Goal: Task Accomplishment & Management: Manage account settings

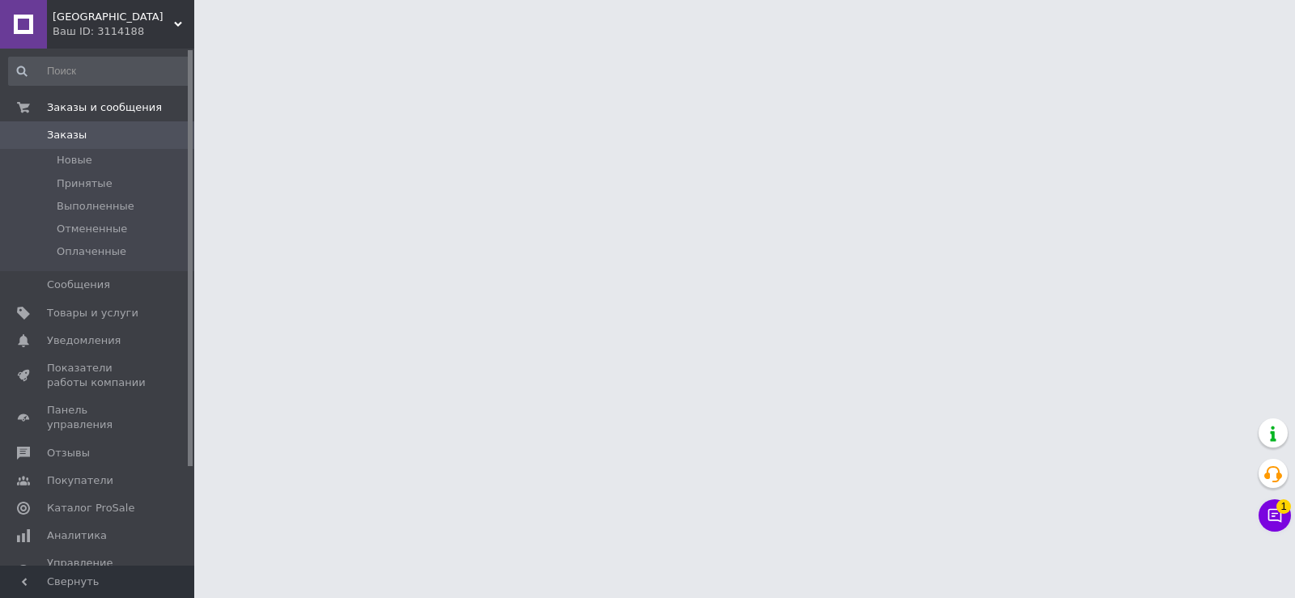
click at [88, 182] on span "Принятые" at bounding box center [85, 183] width 56 height 15
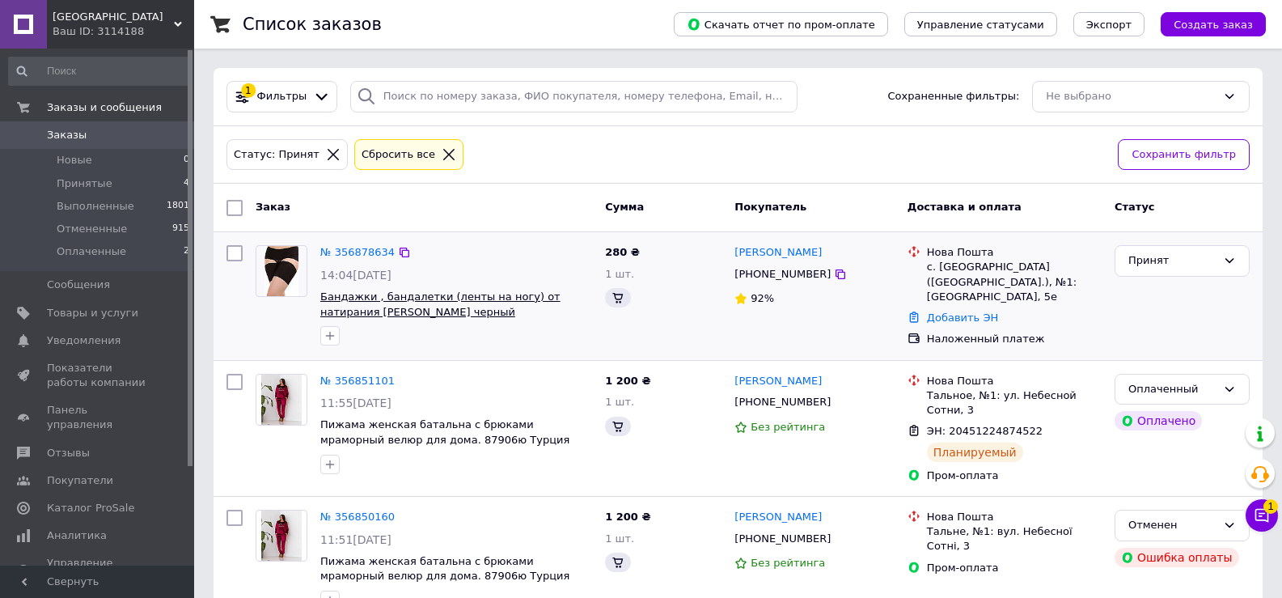
click at [383, 295] on span "Бандажки , бандалетки (ленты на ногу) от натирания [PERSON_NAME] черный" at bounding box center [440, 304] width 240 height 28
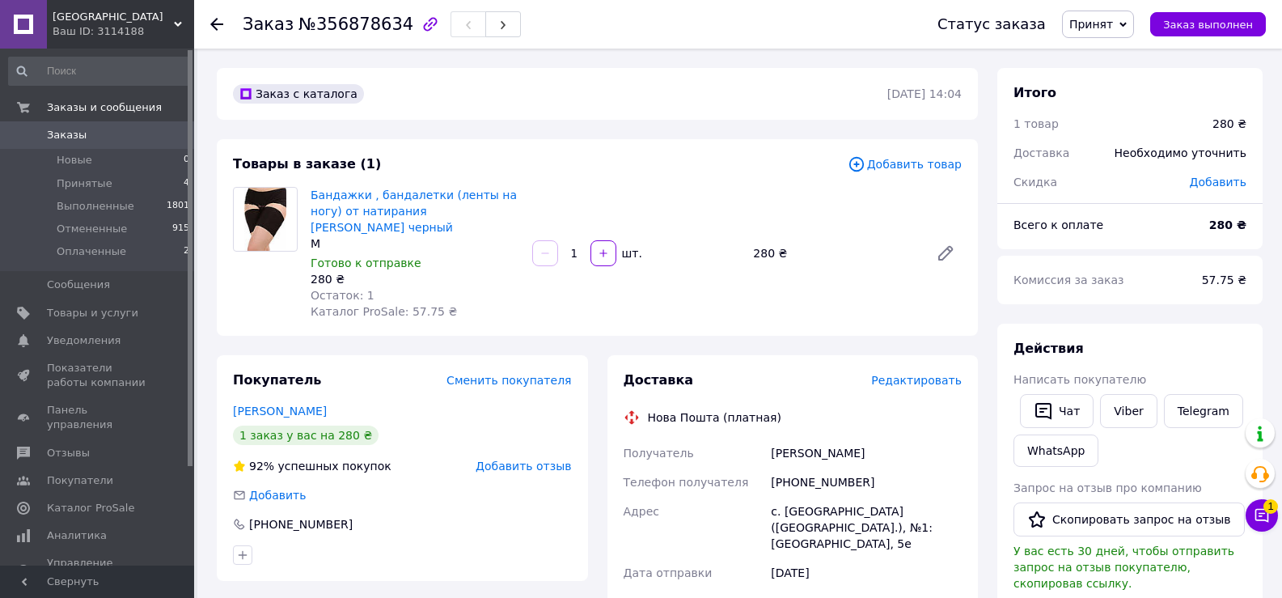
click at [920, 374] on span "Редактировать" at bounding box center [916, 380] width 91 height 13
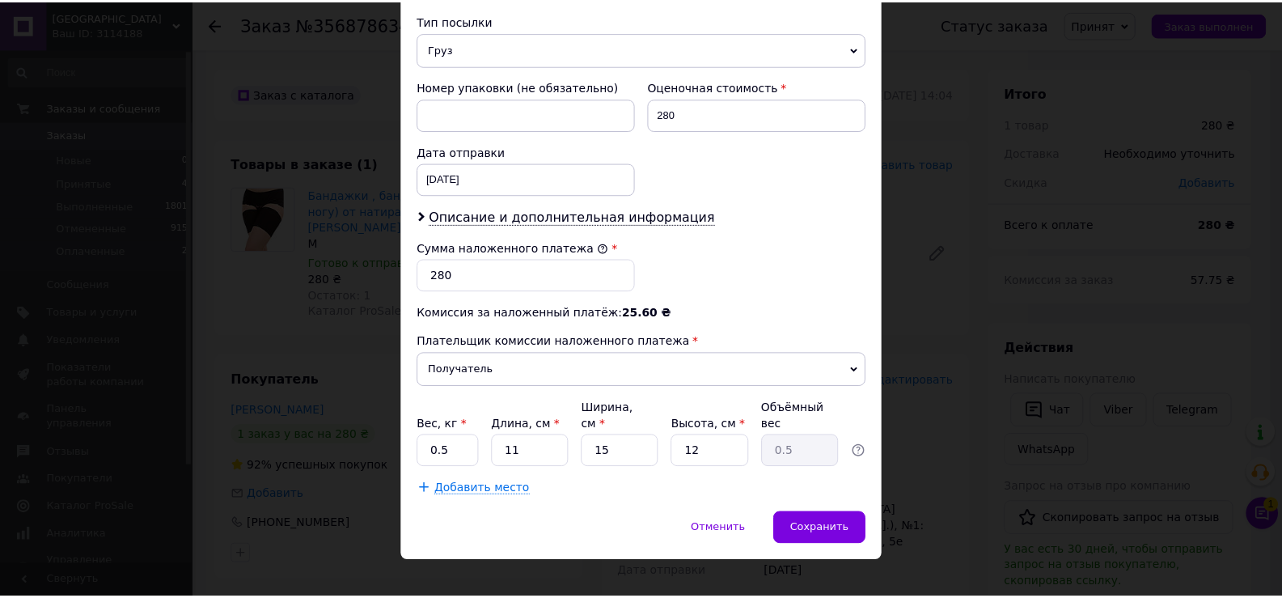
scroll to position [653, 0]
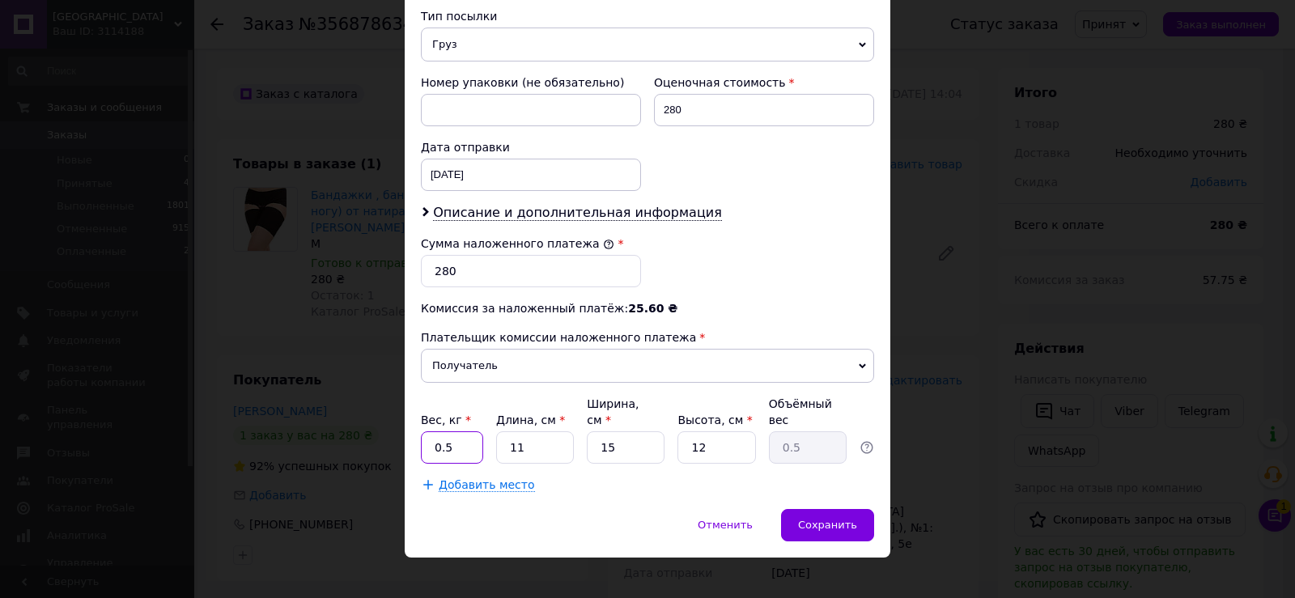
click at [443, 431] on input "0.5" at bounding box center [452, 447] width 62 height 32
type input "0.2"
click at [594, 431] on input "15" at bounding box center [626, 447] width 78 height 32
type input "5"
type input "0.17"
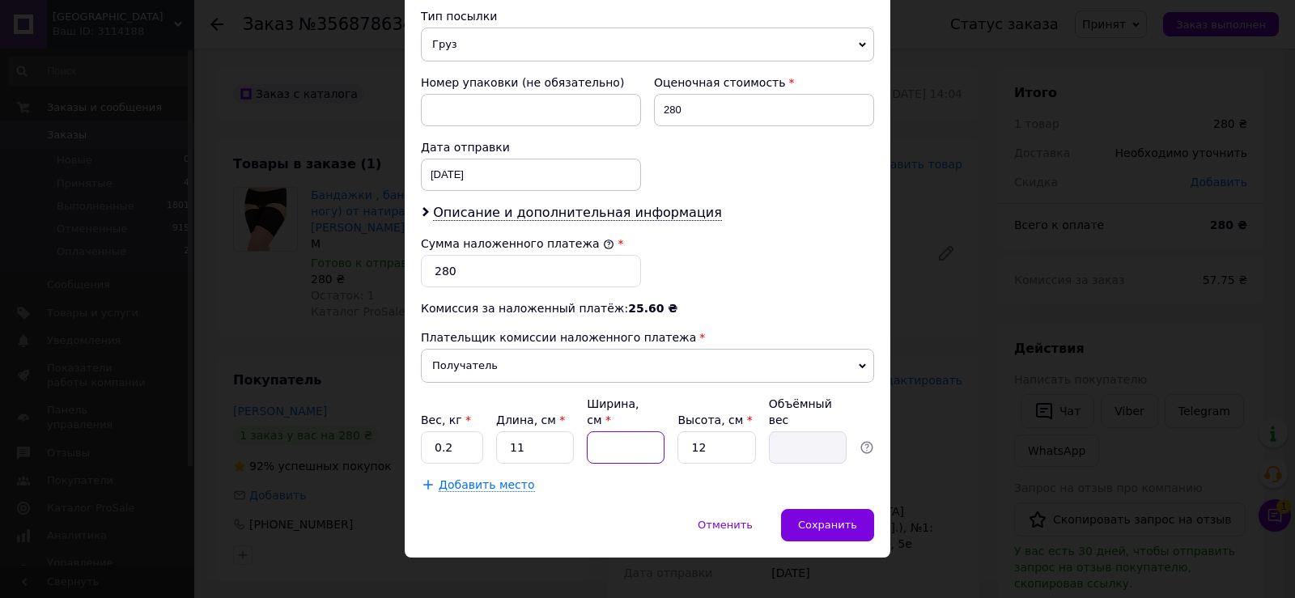
type input "8"
type input "0.26"
type input "8"
click at [685, 431] on input "12" at bounding box center [716, 447] width 78 height 32
type input "2"
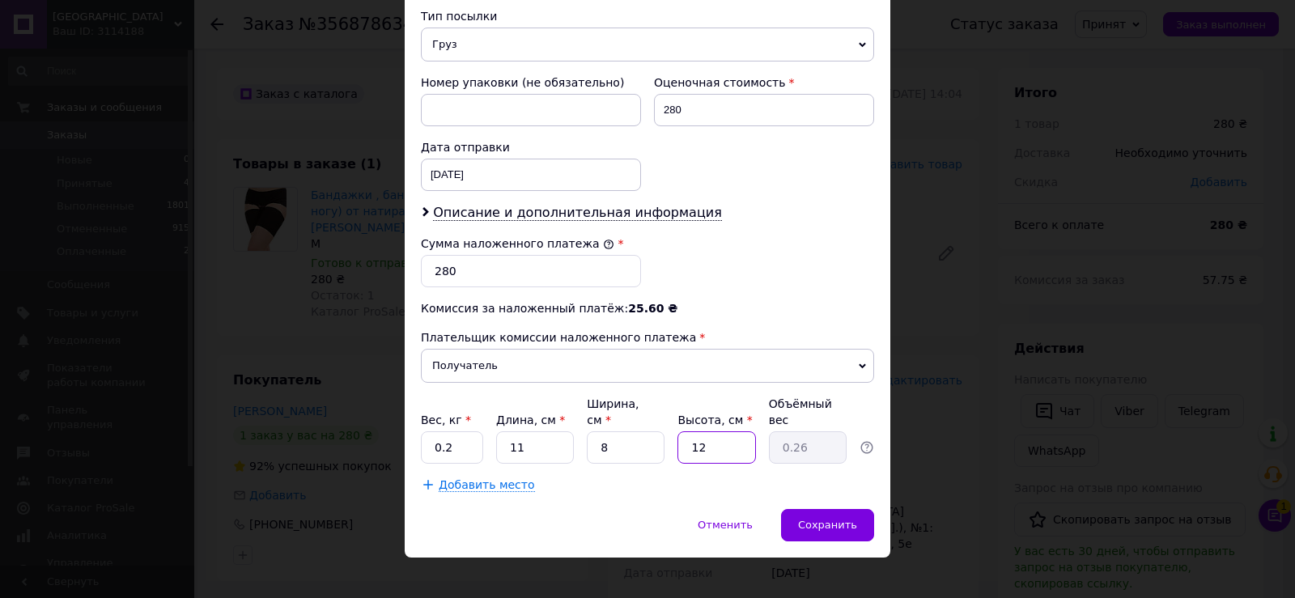
type input "0.1"
type input "3"
type input "0.1"
type input "3"
click at [823, 519] on span "Сохранить" at bounding box center [827, 525] width 59 height 12
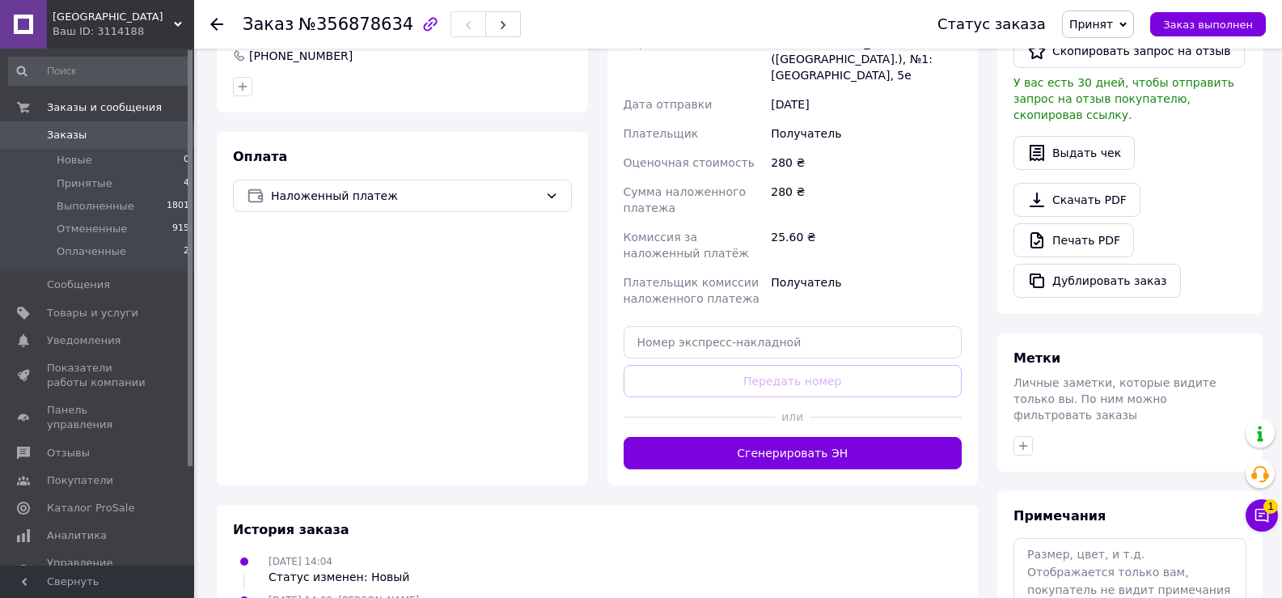
scroll to position [485, 0]
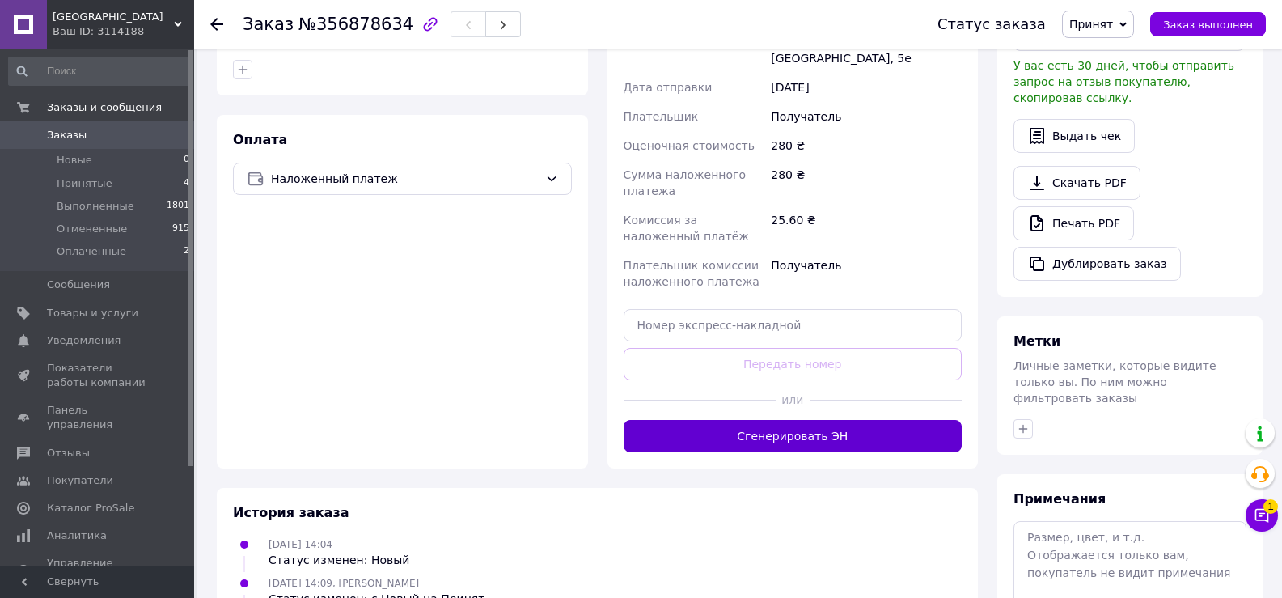
click at [761, 420] on button "Сгенерировать ЭН" at bounding box center [793, 436] width 339 height 32
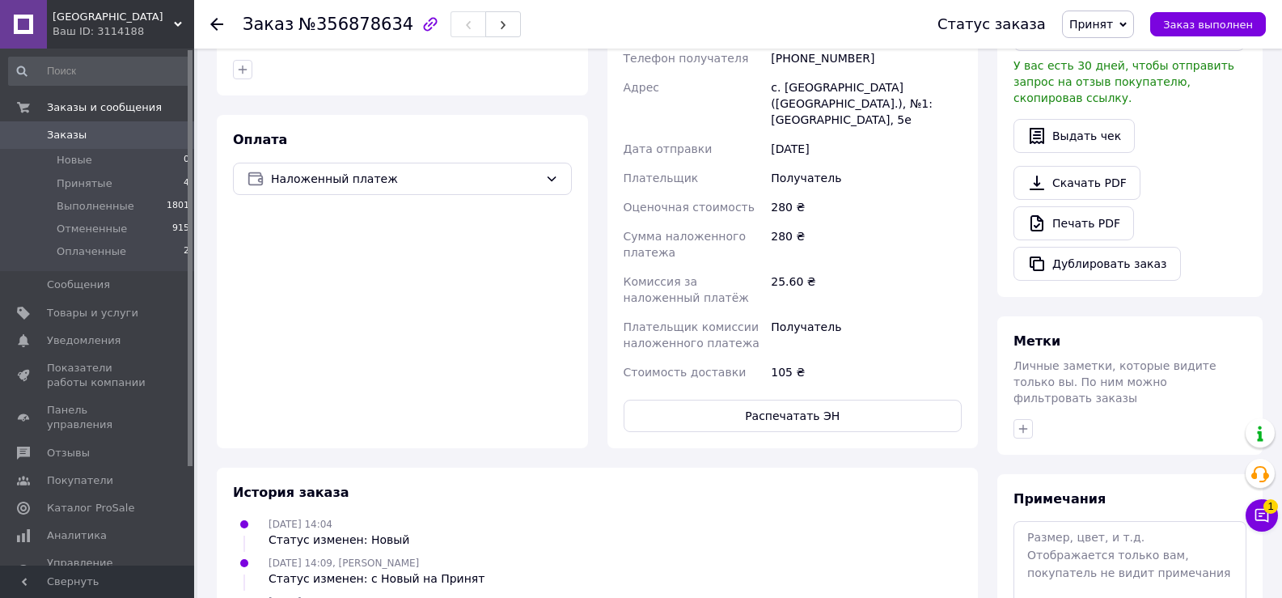
click at [981, 362] on div "Доставка Редактировать Нова Пошта (платная) Номер накладной 20451225132582 Стат…" at bounding box center [793, 159] width 391 height 579
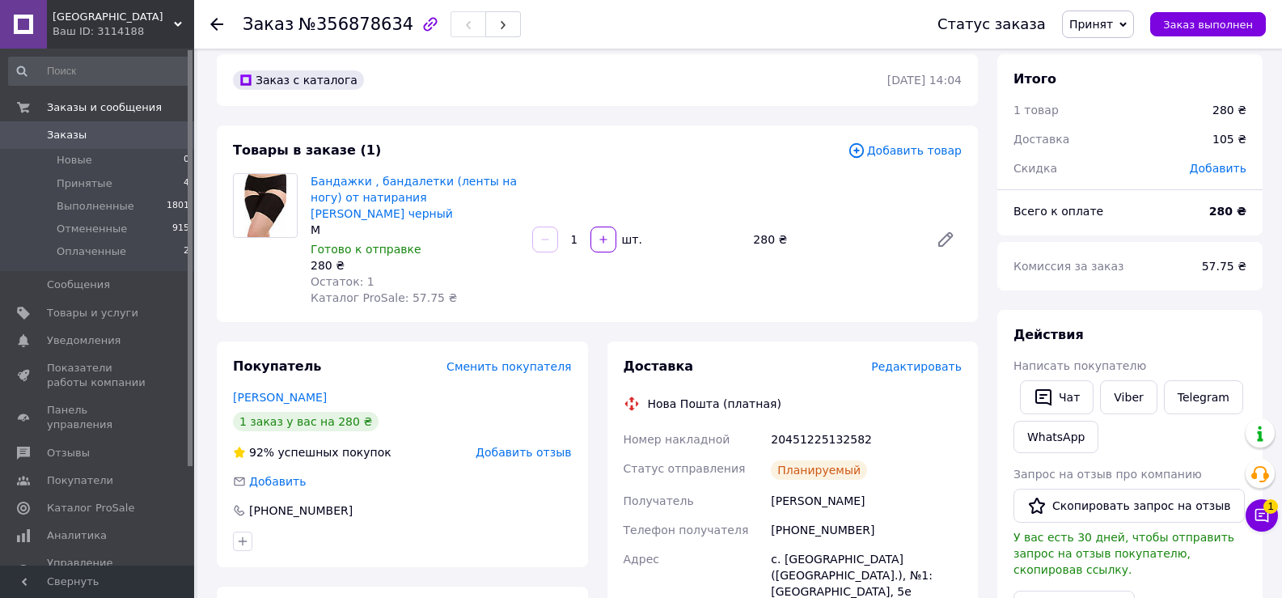
scroll to position [0, 0]
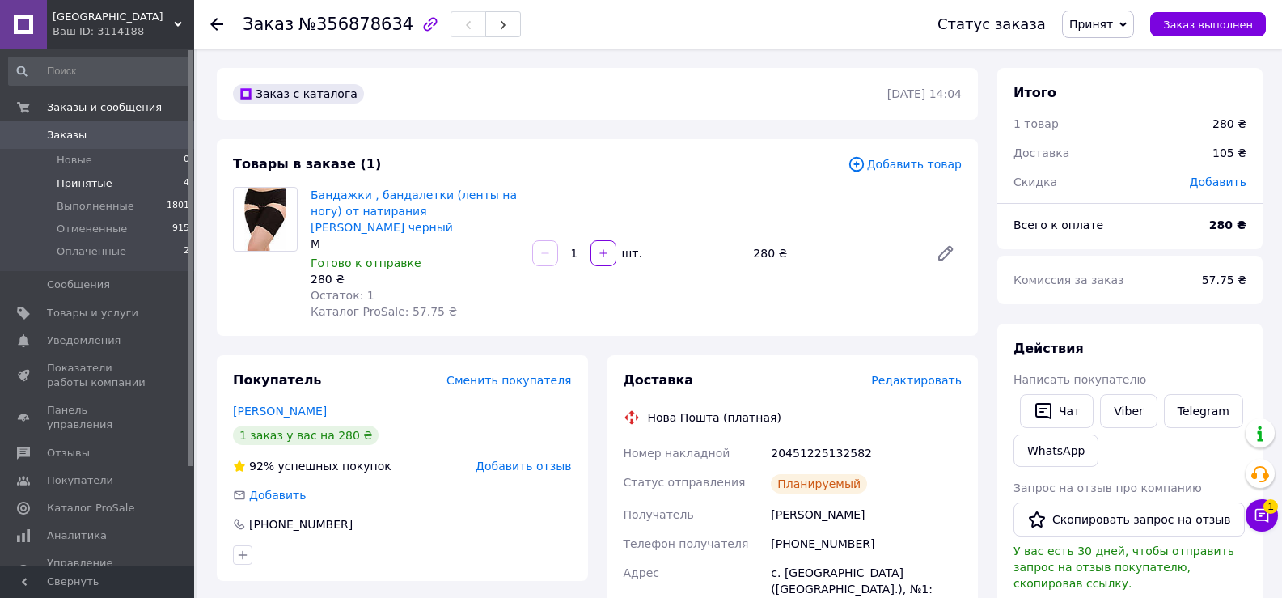
click at [74, 179] on span "Принятые" at bounding box center [85, 183] width 56 height 15
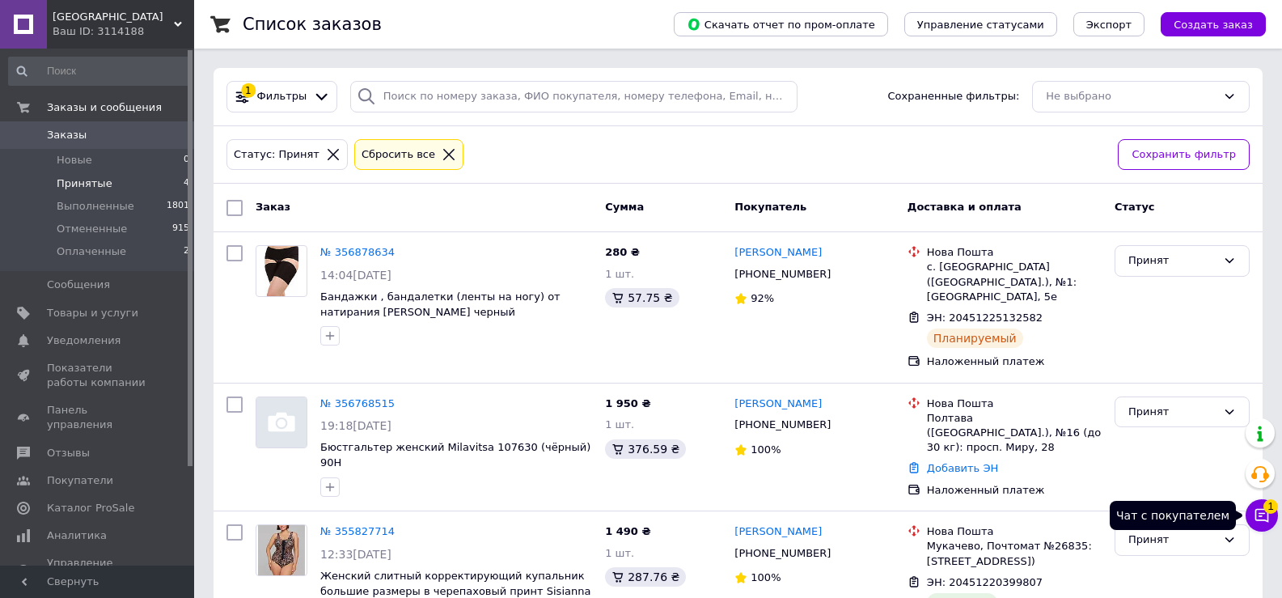
click at [1265, 516] on icon at bounding box center [1262, 515] width 16 height 16
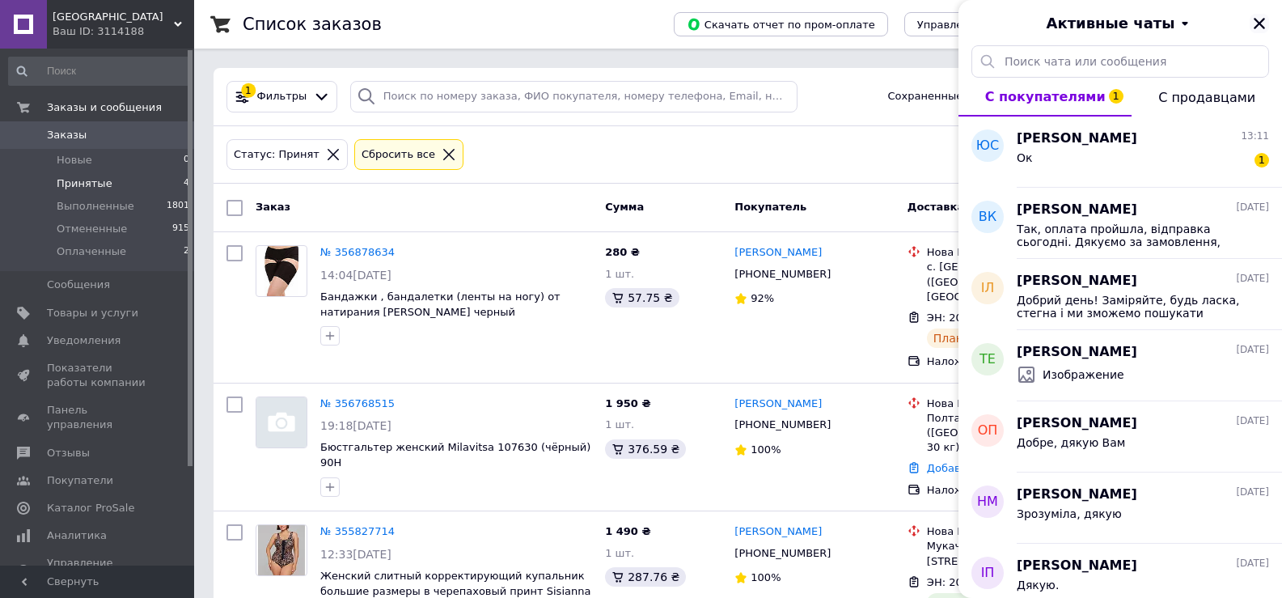
click at [1253, 22] on icon "Закрыть" at bounding box center [1259, 23] width 15 height 15
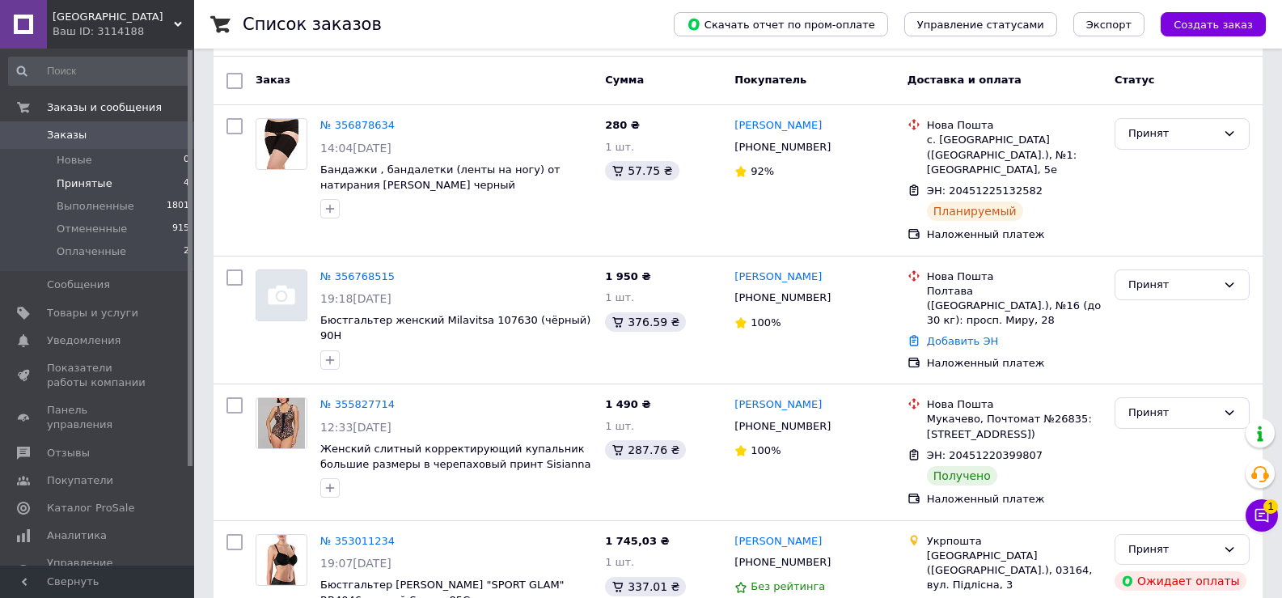
scroll to position [166, 0]
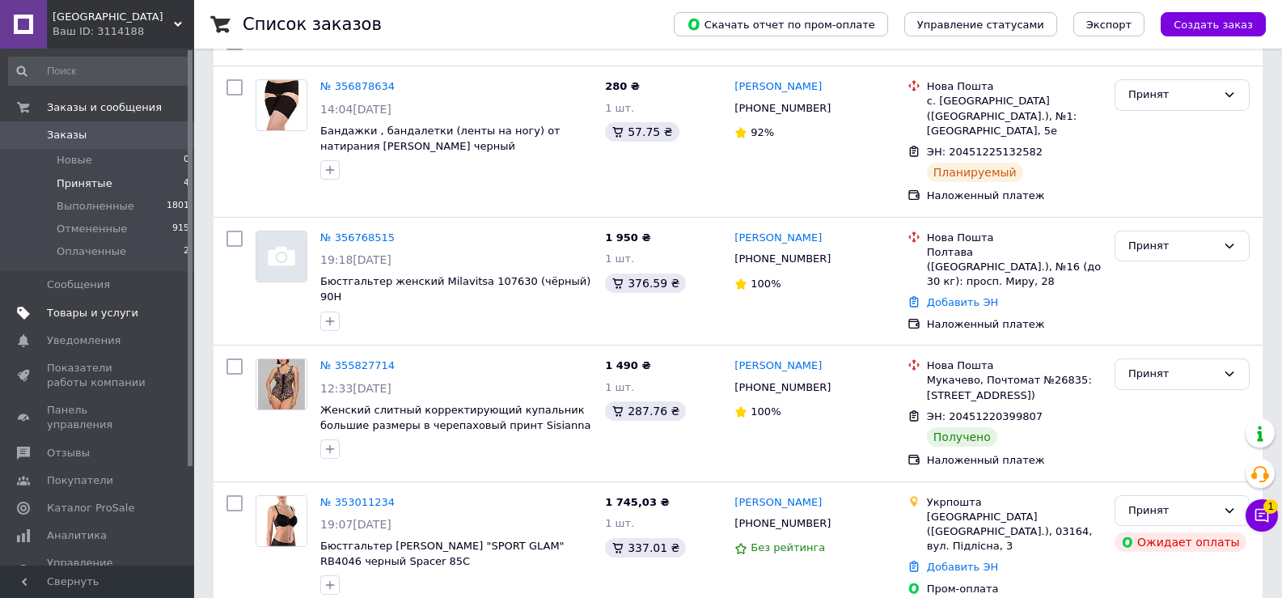
click at [119, 311] on span "Товары и услуги" at bounding box center [92, 313] width 91 height 15
